Goal: Task Accomplishment & Management: Manage account settings

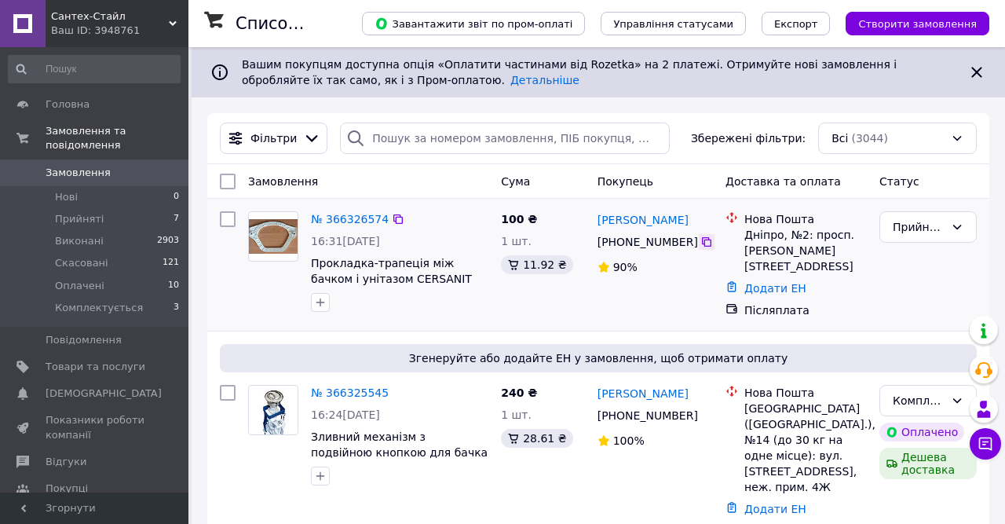
click at [702, 247] on icon at bounding box center [706, 241] width 9 height 9
drag, startPoint x: 696, startPoint y: 218, endPoint x: 599, endPoint y: 222, distance: 96.6
click at [599, 222] on div "[PERSON_NAME]" at bounding box center [655, 220] width 119 height 20
copy link "[PERSON_NAME]"
click at [764, 286] on link "Додати ЕН" at bounding box center [775, 288] width 62 height 13
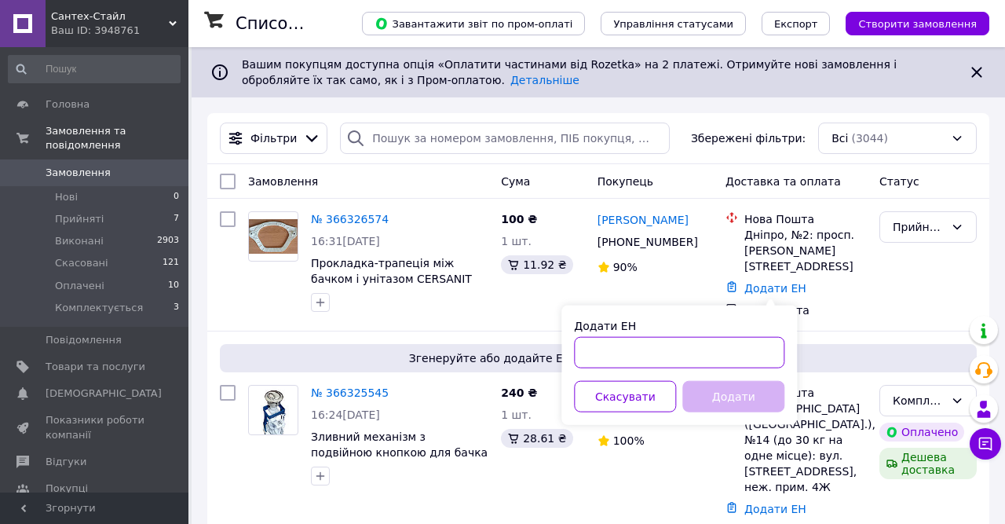
click at [709, 351] on input "Додати ЕН" at bounding box center [679, 352] width 210 height 31
paste input "20451269230397"
type input "20451269230397"
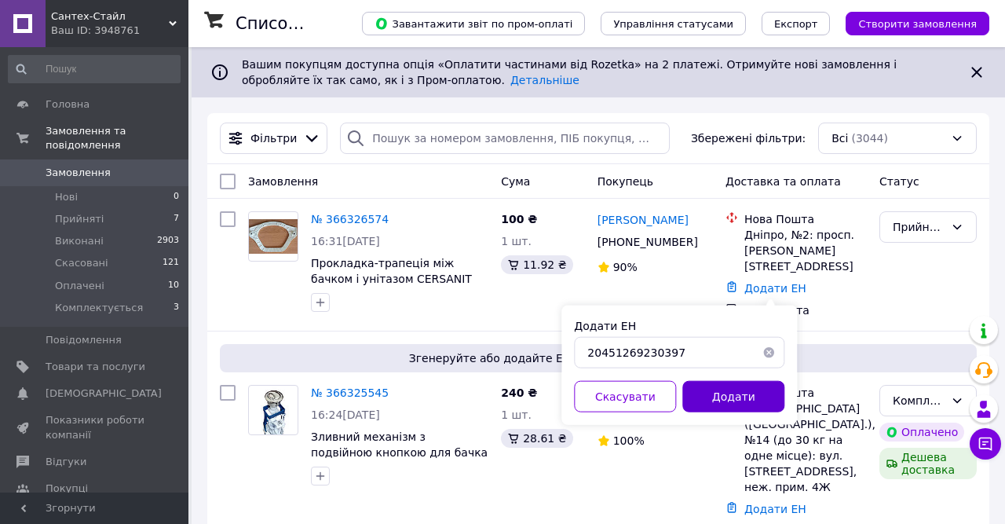
click at [734, 389] on button "Додати" at bounding box center [733, 396] width 102 height 31
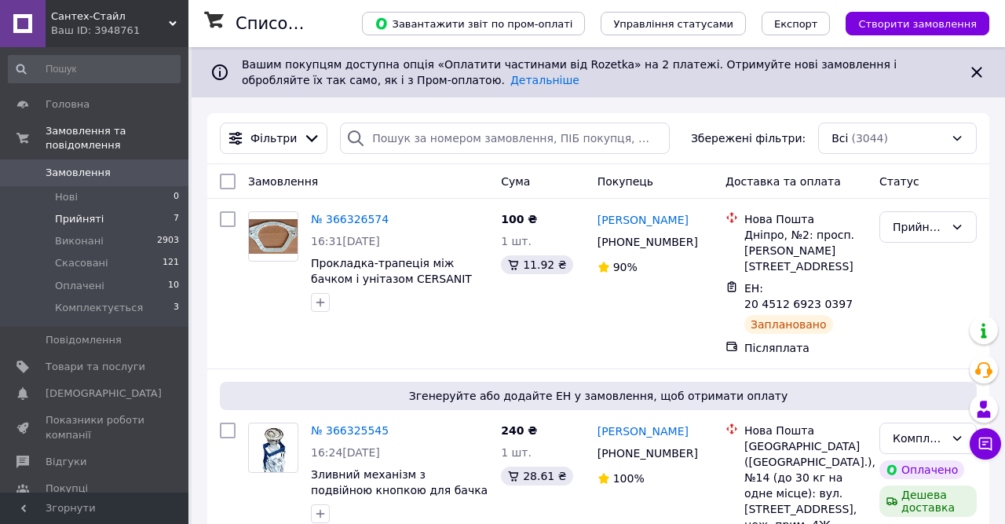
click at [90, 212] on span "Прийняті" at bounding box center [79, 219] width 49 height 14
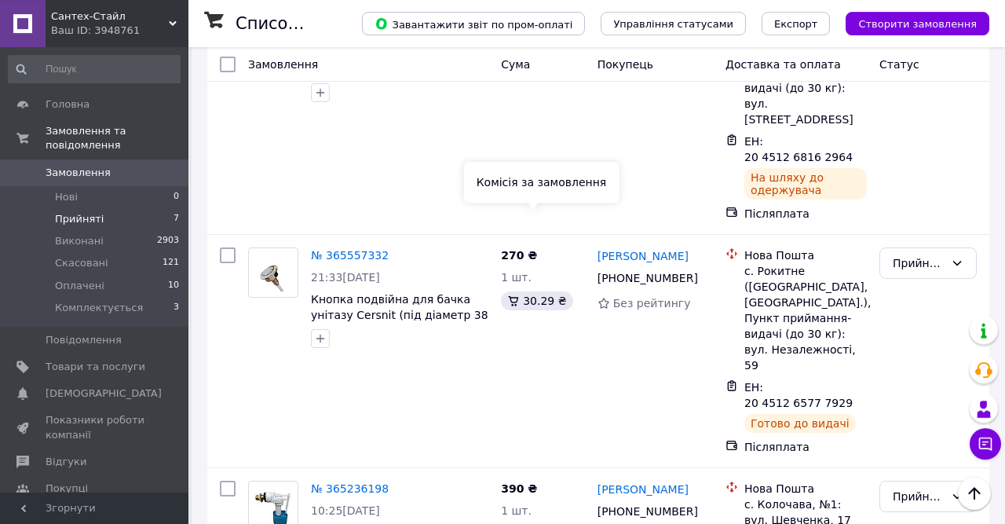
scroll to position [1065, 0]
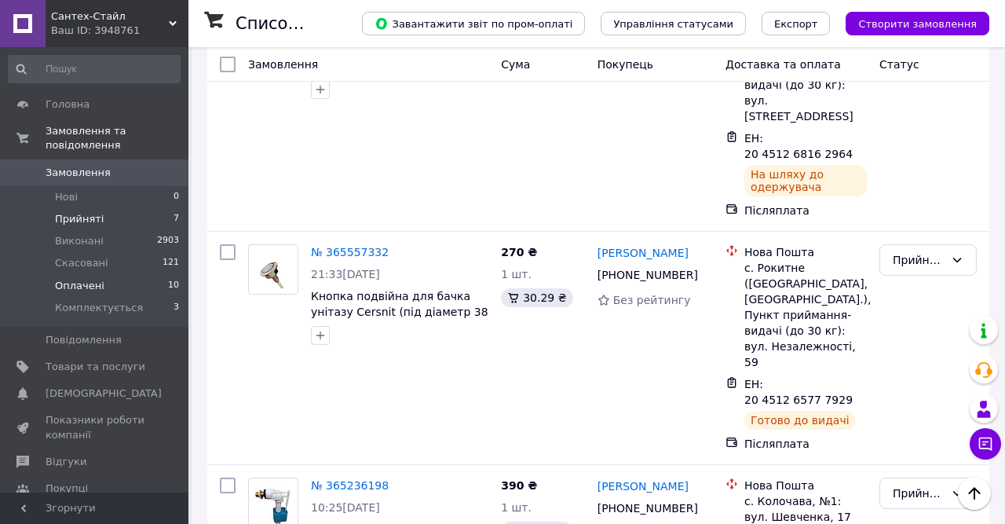
click at [75, 281] on li "Оплачені 10" at bounding box center [94, 286] width 188 height 22
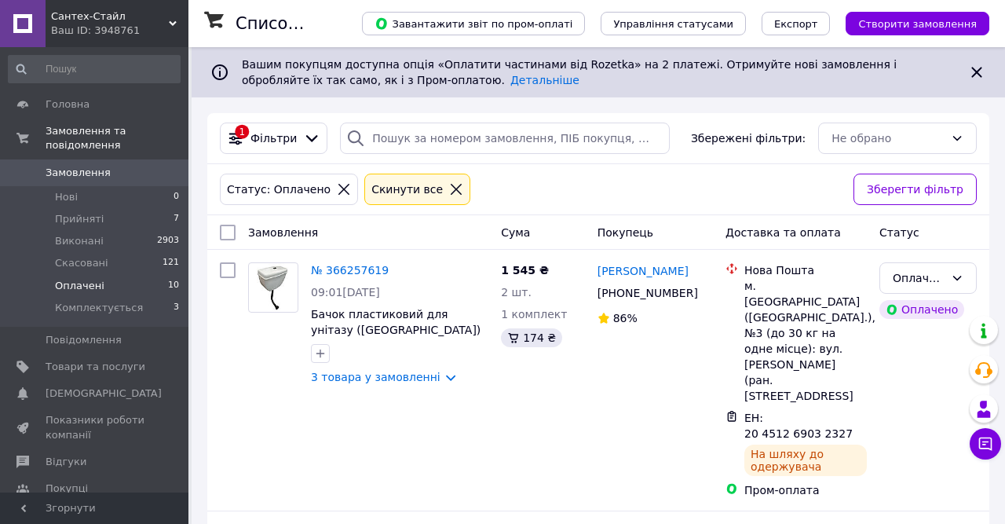
drag, startPoint x: 433, startPoint y: 192, endPoint x: 442, endPoint y: 191, distance: 9.5
click at [449, 191] on icon at bounding box center [456, 189] width 14 height 14
